Goal: Go to known website: Go to known website

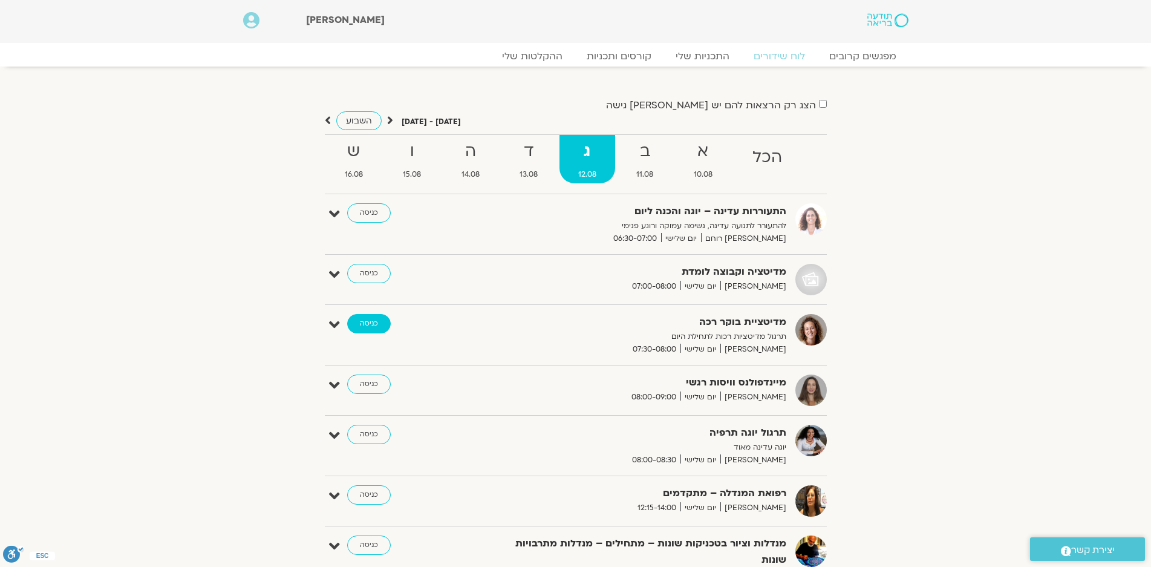
click at [368, 318] on link "כניסה" at bounding box center [369, 323] width 44 height 19
click at [366, 267] on link "כניסה" at bounding box center [369, 273] width 44 height 19
